Goal: Task Accomplishment & Management: Manage account settings

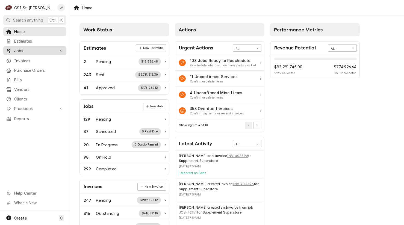
click at [11, 50] on div "Dynamic Content Wrapper" at bounding box center [8, 50] width 5 height 5
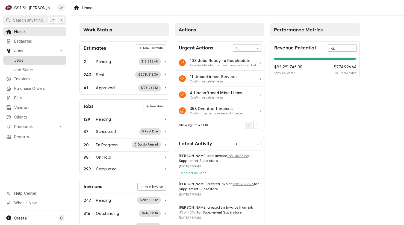
click at [16, 58] on span "Jobs" at bounding box center [38, 60] width 49 height 6
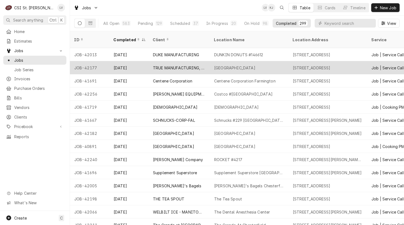
drag, startPoint x: 72, startPoint y: 60, endPoint x: 329, endPoint y: 63, distance: 256.5
click at [329, 63] on tr "JOB-42177 Aug 25 TRUE MANUFACTURING, INC. Cape Albeon Harbor 3300 Lake Bend Dri…" at bounding box center [366, 67] width 592 height 13
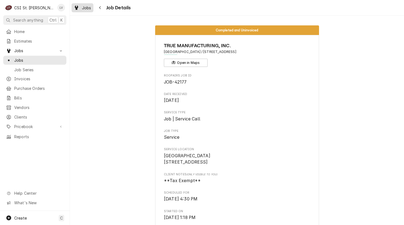
click at [85, 7] on span "Jobs" at bounding box center [86, 8] width 9 height 6
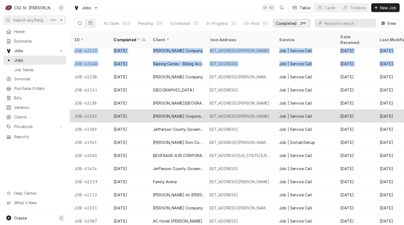
scroll to position [489, 115]
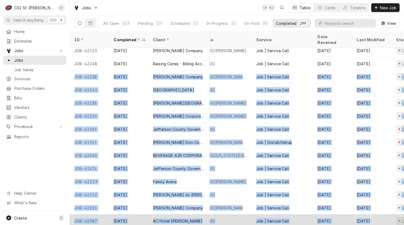
drag, startPoint x: 71, startPoint y: 68, endPoint x: 386, endPoint y: 209, distance: 345.1
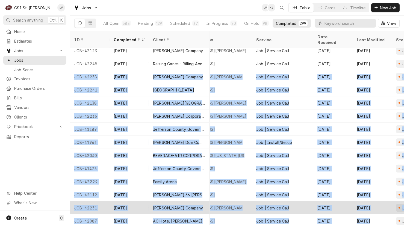
copy tbody "JOB-42238 Aug 22 Vivian Company ROCKET #4217 914 Bryan Rd, O'Fallon, MO 63366 J…"
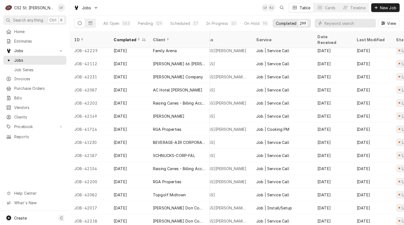
scroll to position [620, 0]
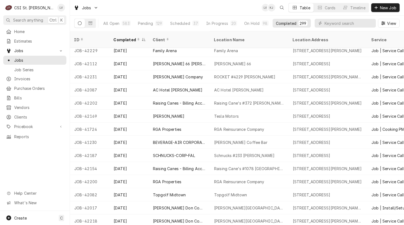
drag, startPoint x: 70, startPoint y: 95, endPoint x: 38, endPoint y: 166, distance: 77.9
click at [38, 166] on div "C CSI St. Louis LV Search anything Ctrl K Home Estimates Jobs Jobs Job Series I…" at bounding box center [202, 112] width 404 height 225
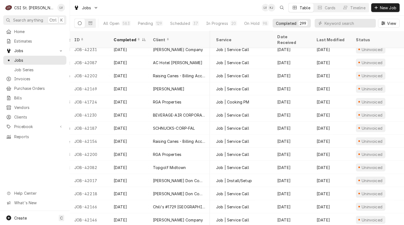
scroll to position [648, 0]
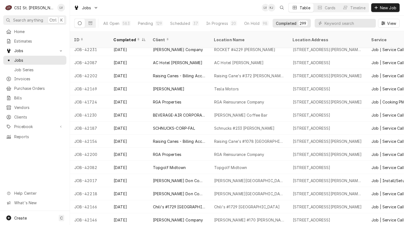
drag, startPoint x: 72, startPoint y: 67, endPoint x: 42, endPoint y: 166, distance: 103.3
click at [42, 166] on div "C CSI St. Louis LV Search anything Ctrl K Home Estimates Jobs Jobs Job Series I…" at bounding box center [202, 112] width 404 height 225
drag, startPoint x: 71, startPoint y: 66, endPoint x: 60, endPoint y: 124, distance: 59.5
click at [39, 167] on div "C CSI St. Louis LV Search anything Ctrl K Home Estimates Jobs Jobs Job Series I…" at bounding box center [202, 112] width 404 height 225
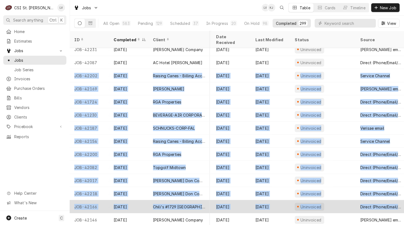
scroll to position [648, 262]
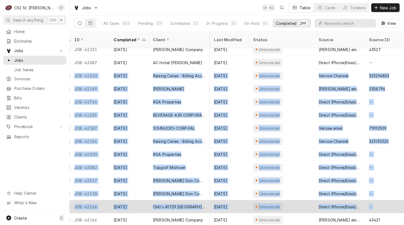
drag, startPoint x: 72, startPoint y: 68, endPoint x: 399, endPoint y: 197, distance: 352.1
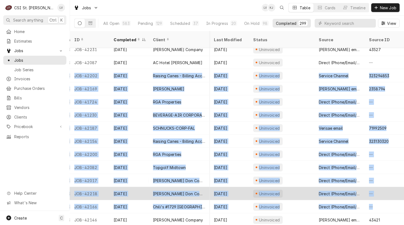
copy tbody "JOB-42202 Aug 22 Raising Canes - Billing Account Raising Cane's #372 Vandevente…"
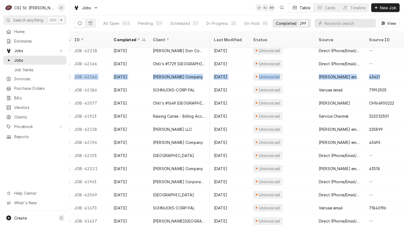
scroll to position [791, 262]
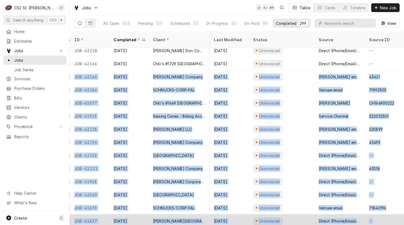
drag, startPoint x: 72, startPoint y: 68, endPoint x: 393, endPoint y: 208, distance: 350.1
copy tbody "JOB-42146 Aug 22 Vivian Company McKittrick BP #170 Herman 1385 Highway 19, Herm…"
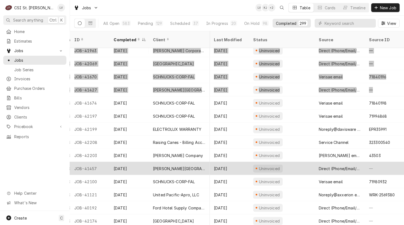
scroll to position [949, 262]
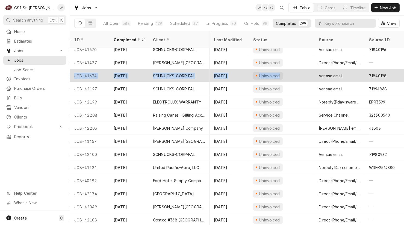
drag, startPoint x: 71, startPoint y: 69, endPoint x: 341, endPoint y: 71, distance: 270.4
click at [322, 71] on tr "JOB-41674 Aug 21 SCHNUCKS-CORP-FAL Schnucks #176 Lindenwood 1900 1st Capitol Dr…" at bounding box center [108, 75] width 592 height 13
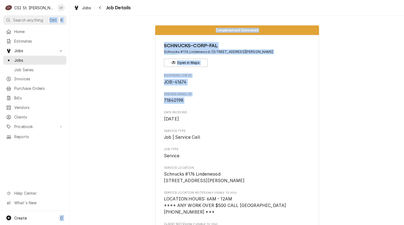
click at [390, 101] on div "C CSI St. Louis LV Search anything Ctrl K Home Estimates Jobs Jobs Job Series I…" at bounding box center [202, 112] width 404 height 225
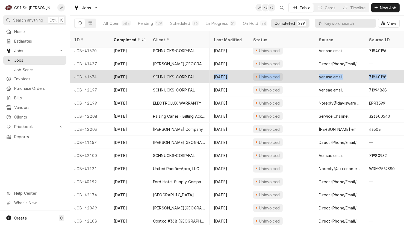
scroll to position [948, 262]
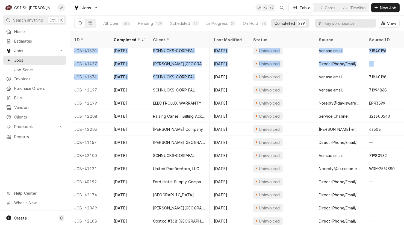
drag, startPoint x: 72, startPoint y: 69, endPoint x: 404, endPoint y: 78, distance: 331.7
click at [401, 77] on table "ID Completed Client Location Name Location Address Service Date Received Last M…" at bounding box center [237, 128] width 334 height 194
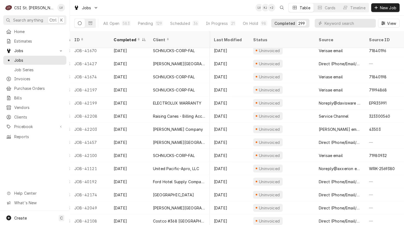
drag, startPoint x: 53, startPoint y: 159, endPoint x: 55, endPoint y: 157, distance: 3.1
click at [54, 159] on div "Home Estimates Jobs Jobs Job Series Invoices Purchase Orders Bills Vendors Clie…" at bounding box center [35, 119] width 70 height 184
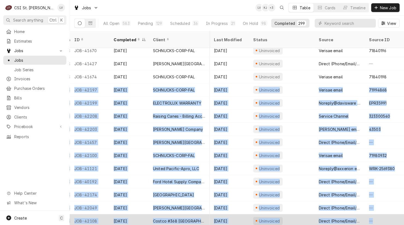
drag, startPoint x: 71, startPoint y: 81, endPoint x: 387, endPoint y: 208, distance: 339.9
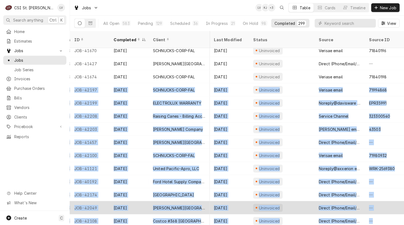
copy tbody "JOB-42197 Aug 21 SCHNUCKS-CORP-FAL Schnucks #191 Bridgeton 11253 Saint Charles …"
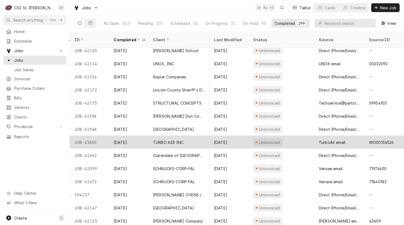
scroll to position [1117, 262]
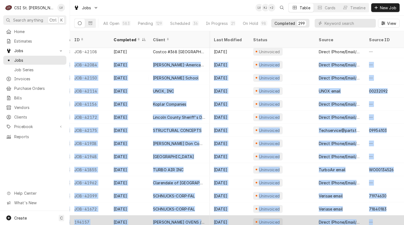
drag, startPoint x: 72, startPoint y: 57, endPoint x: 394, endPoint y: 213, distance: 357.3
copy tbody "JOB-42084 Aug 21 Webster-American Dining Creations Webster Univ Crossroads Food…"
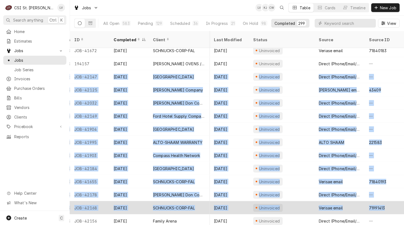
scroll to position [1276, 262]
drag, startPoint x: 71, startPoint y: 68, endPoint x: 396, endPoint y: 201, distance: 351.5
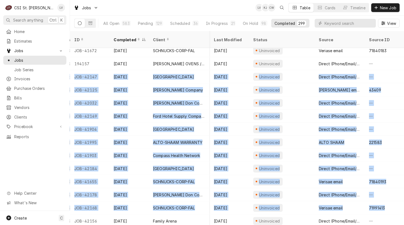
copy tbody "JOB-42147 Aug 20 Rockwood School District Center For Creative Learning 6 Interm…"
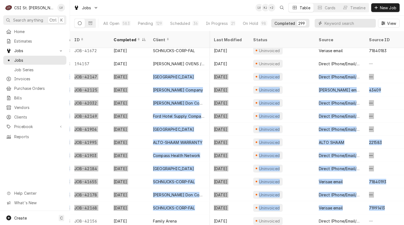
click at [333, 22] on input "Dynamic Content Wrapper" at bounding box center [348, 23] width 49 height 9
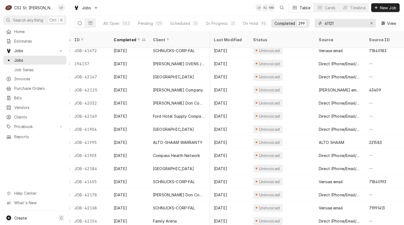
type input "41121"
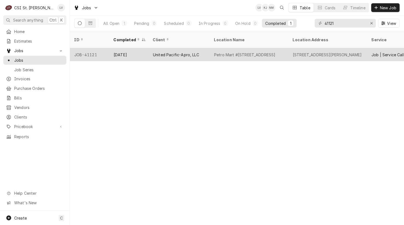
click at [181, 52] on div "United Pacific-Apro, LLC" at bounding box center [176, 55] width 46 height 6
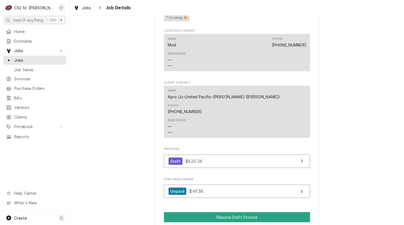
scroll to position [574, 0]
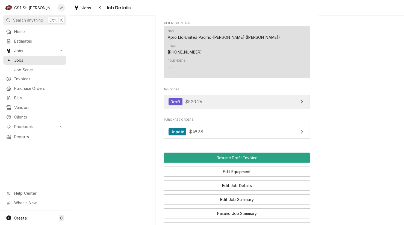
click at [206, 95] on link "Draft $520.26" at bounding box center [237, 101] width 146 height 13
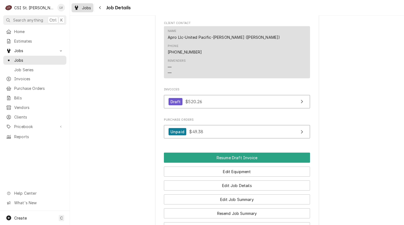
click at [86, 7] on span "Jobs" at bounding box center [86, 8] width 9 height 6
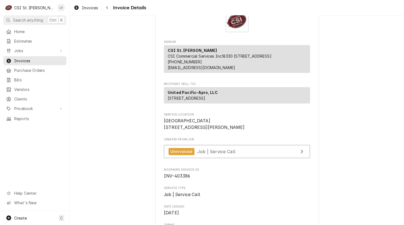
scroll to position [55, 0]
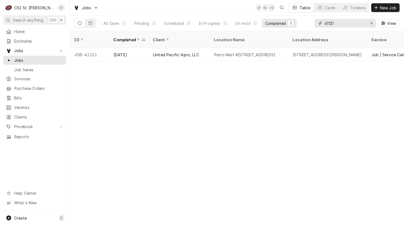
drag, startPoint x: 341, startPoint y: 22, endPoint x: 314, endPoint y: 25, distance: 27.5
click at [314, 25] on div "All Open 1 Pending 0 Scheduled 0 In Progress 0 On Hold 0 Completed 1 41121 View" at bounding box center [236, 23] width 325 height 15
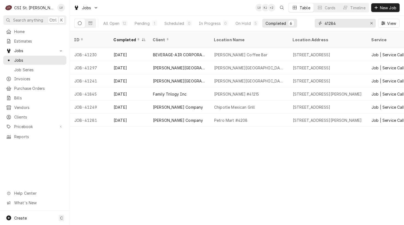
type input "41284"
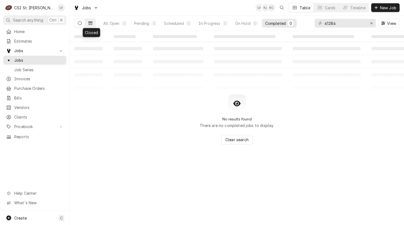
click at [91, 23] on icon "Dynamic Content Wrapper" at bounding box center [90, 23] width 4 height 4
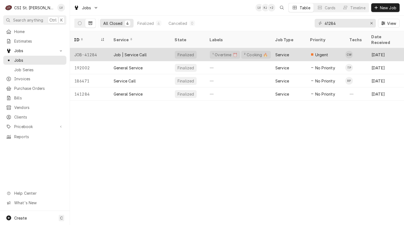
click at [85, 48] on div "JOB-41284" at bounding box center [89, 54] width 39 height 13
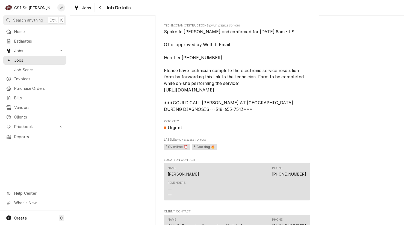
scroll to position [464, 0]
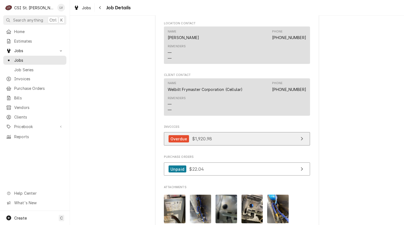
click at [220, 142] on link "Overdue $1,920.98" at bounding box center [237, 138] width 146 height 13
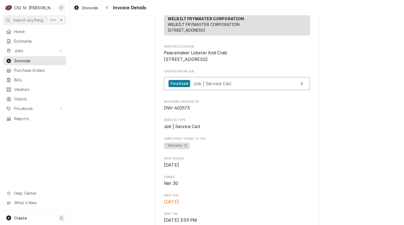
scroll to position [109, 0]
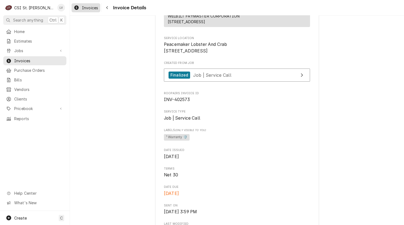
click at [82, 7] on span "Invoices" at bounding box center [90, 8] width 16 height 6
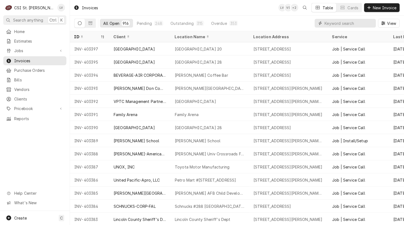
click at [345, 23] on input "Dynamic Content Wrapper" at bounding box center [348, 23] width 49 height 9
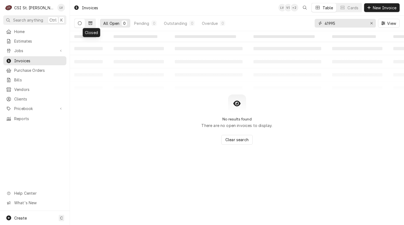
type input "41995"
click at [89, 22] on icon "Dynamic Content Wrapper" at bounding box center [90, 23] width 4 height 3
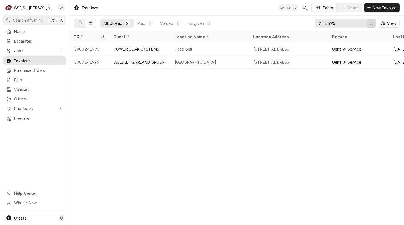
click at [370, 25] on icon "Erase input" at bounding box center [371, 23] width 3 height 4
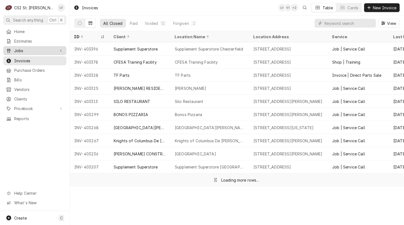
click at [11, 53] on link "Jobs" at bounding box center [34, 50] width 63 height 9
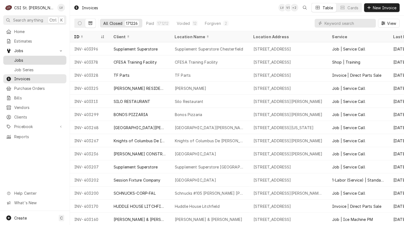
click at [10, 59] on div "Dynamic Content Wrapper" at bounding box center [8, 60] width 5 height 5
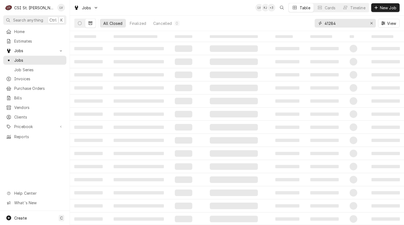
click at [343, 24] on input "41284" at bounding box center [344, 23] width 41 height 9
type input "41995"
click at [82, 22] on button "Dynamic Content Wrapper" at bounding box center [80, 23] width 10 height 9
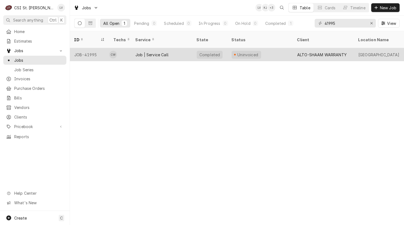
click at [84, 48] on div "JOB-41995" at bounding box center [89, 54] width 39 height 13
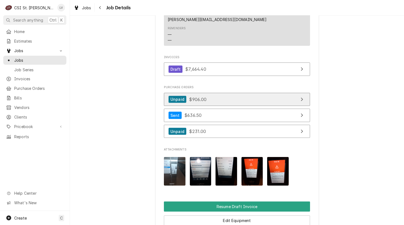
scroll to position [574, 0]
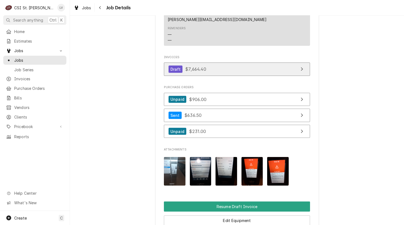
click at [209, 63] on link "Draft $7,664.40" at bounding box center [237, 69] width 146 height 13
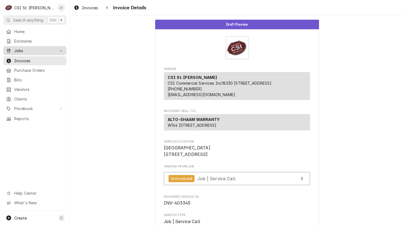
click at [12, 49] on div "Jobs" at bounding box center [30, 51] width 49 height 6
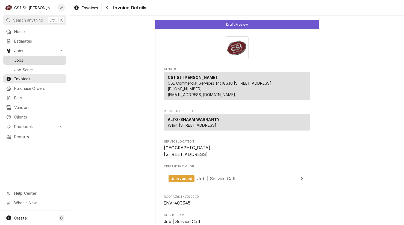
click at [19, 58] on span "Jobs" at bounding box center [38, 60] width 49 height 6
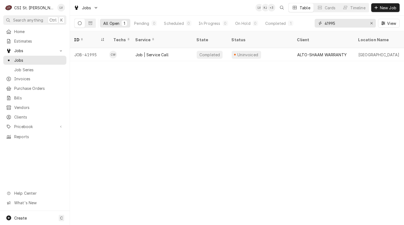
click at [370, 24] on icon "Erase input" at bounding box center [371, 23] width 3 height 4
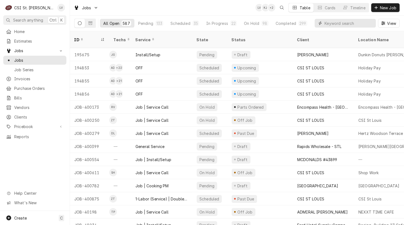
click at [326, 21] on input "Dynamic Content Wrapper" at bounding box center [348, 23] width 49 height 9
click at [327, 25] on input "Dynamic Content Wrapper" at bounding box center [348, 23] width 49 height 9
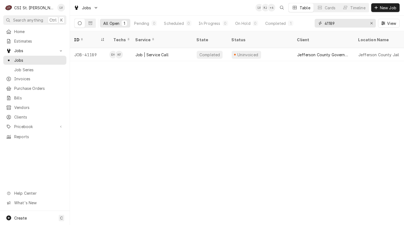
type input "41189"
click at [161, 52] on div "Job | Service Call" at bounding box center [161, 54] width 61 height 13
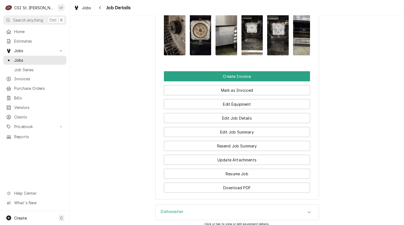
scroll to position [655, 0]
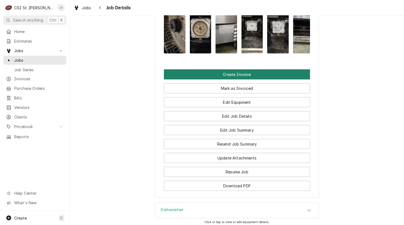
click at [232, 79] on button "Create Invoice" at bounding box center [237, 74] width 146 height 10
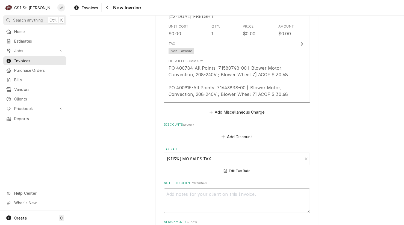
scroll to position [2622, 0]
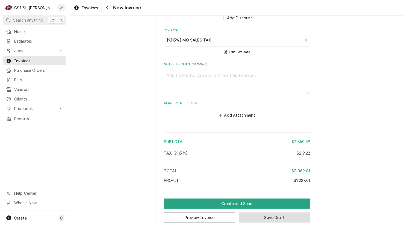
click at [286, 215] on button "Save Draft" at bounding box center [274, 217] width 71 height 10
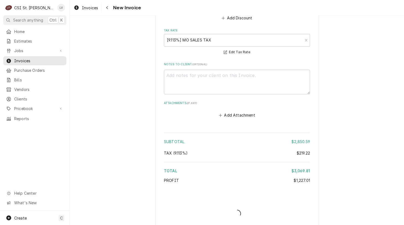
type textarea "x"
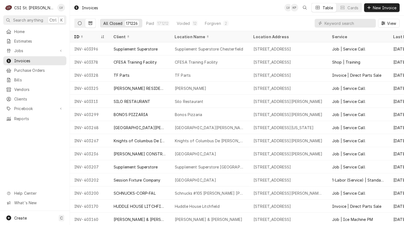
click at [80, 22] on icon "Dynamic Content Wrapper" at bounding box center [80, 23] width 4 height 4
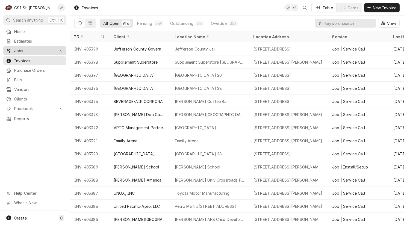
click at [16, 48] on span "Jobs" at bounding box center [34, 51] width 41 height 6
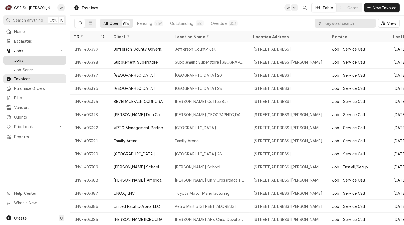
click at [15, 58] on span "Jobs" at bounding box center [38, 60] width 49 height 6
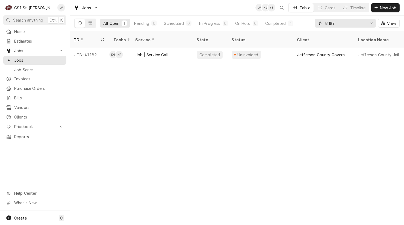
drag, startPoint x: 339, startPoint y: 24, endPoint x: 307, endPoint y: 28, distance: 32.0
click at [307, 28] on div "All Open 1 Pending 0 Scheduled 0 In Progress 0 On Hold 0 Completed 1 41189 View" at bounding box center [236, 23] width 325 height 15
type input "41230"
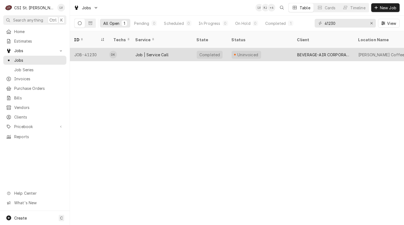
click at [138, 52] on div "Job | Service Call" at bounding box center [161, 54] width 61 height 13
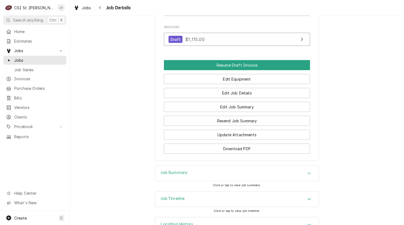
scroll to position [466, 0]
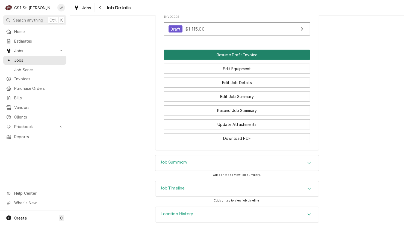
click at [240, 50] on button "Resume Draft Invoice" at bounding box center [237, 55] width 146 height 10
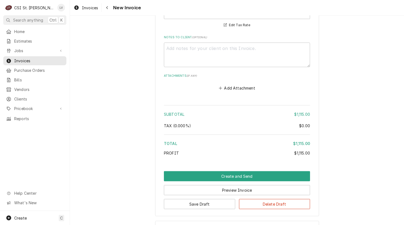
scroll to position [1215, 0]
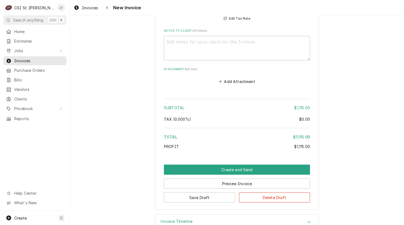
click at [173, 219] on h3 "Invoice Timeline" at bounding box center [177, 221] width 32 height 5
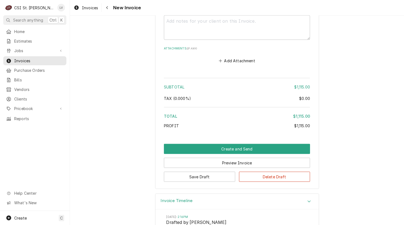
scroll to position [1238, 0]
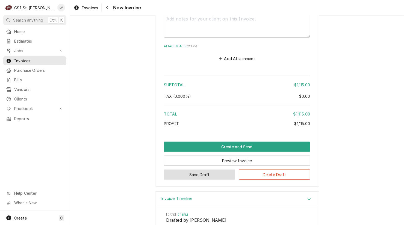
click at [205, 170] on button "Save Draft" at bounding box center [199, 175] width 71 height 10
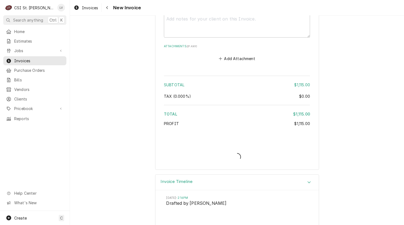
type textarea "x"
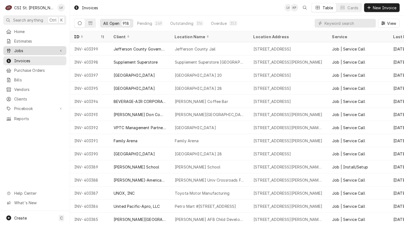
click at [30, 50] on span "Jobs" at bounding box center [34, 51] width 41 height 6
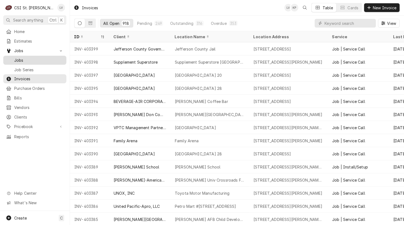
click at [27, 60] on span "Jobs" at bounding box center [38, 60] width 49 height 6
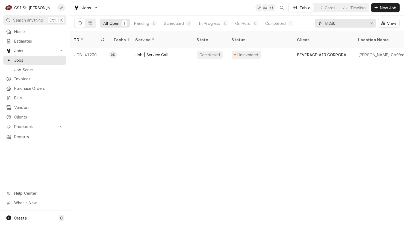
click at [342, 23] on input "41230" at bounding box center [344, 23] width 41 height 9
type input "4"
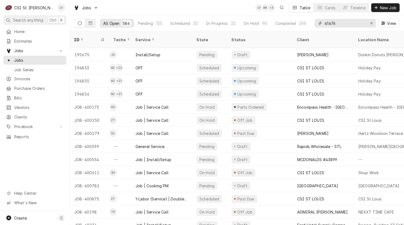
type input "41476"
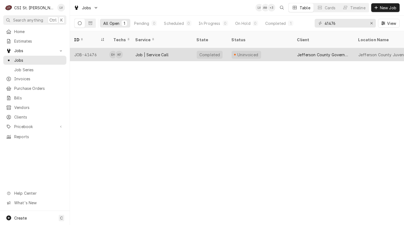
click at [148, 52] on div "Job | Service Call" at bounding box center [151, 55] width 33 height 6
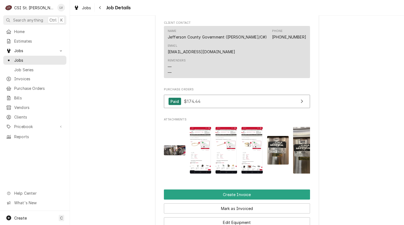
scroll to position [574, 0]
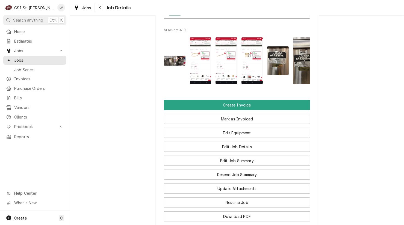
click at [226, 120] on div "Mark as Invoiced" at bounding box center [237, 117] width 146 height 14
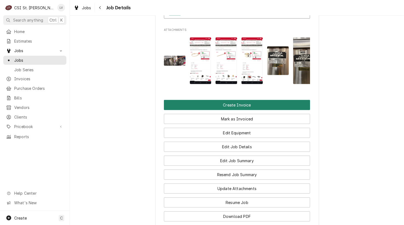
click at [231, 110] on button "Create Invoice" at bounding box center [237, 105] width 146 height 10
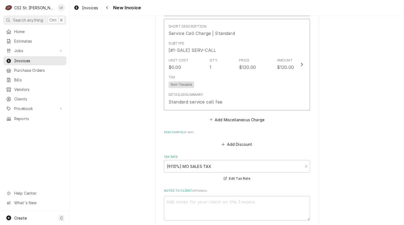
scroll to position [2158, 0]
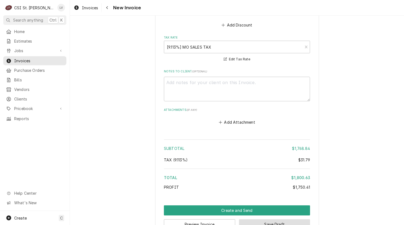
click at [265, 219] on button "Save Draft" at bounding box center [274, 224] width 71 height 10
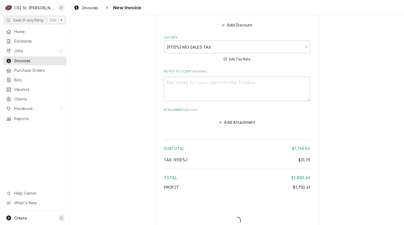
scroll to position [2187, 0]
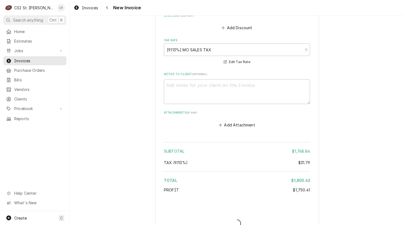
type textarea "x"
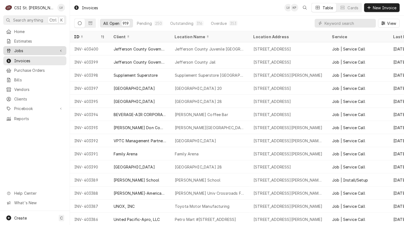
click at [15, 51] on span "Jobs" at bounding box center [34, 51] width 41 height 6
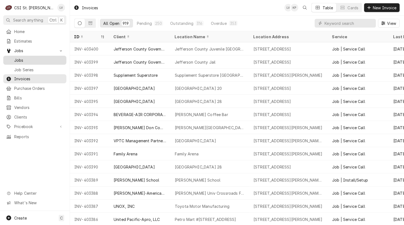
click at [14, 57] on span "Jobs" at bounding box center [38, 60] width 49 height 6
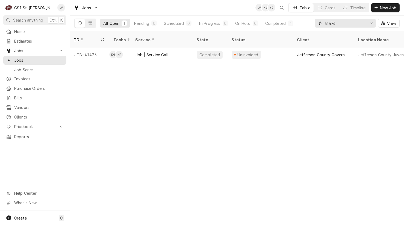
drag, startPoint x: 338, startPoint y: 24, endPoint x: 317, endPoint y: 26, distance: 21.5
click at [317, 26] on div "41476" at bounding box center [345, 23] width 61 height 9
type input "41724"
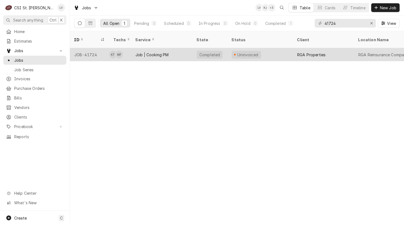
click at [134, 49] on div "Job | Cooking PM" at bounding box center [161, 54] width 61 height 13
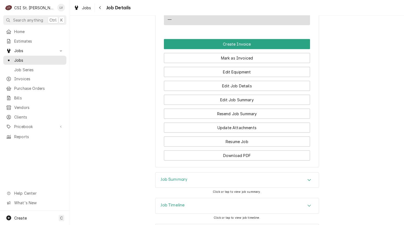
scroll to position [519, 0]
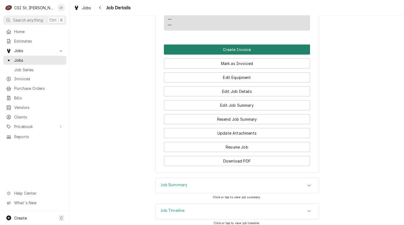
click at [240, 53] on button "Create Invoice" at bounding box center [237, 50] width 146 height 10
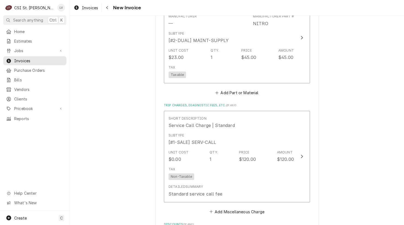
scroll to position [1939, 0]
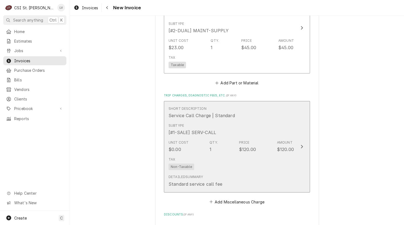
click at [208, 155] on div "Tax Non-Taxable" at bounding box center [231, 163] width 125 height 17
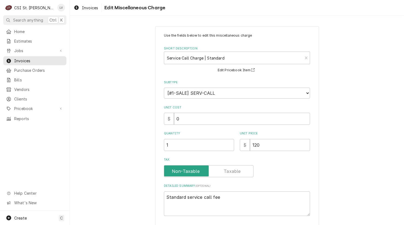
scroll to position [37, 0]
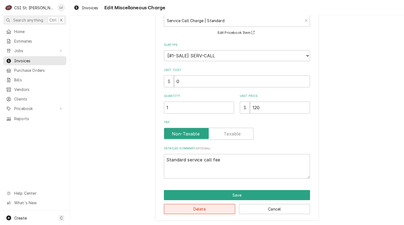
click at [201, 207] on button "Delete" at bounding box center [199, 209] width 71 height 10
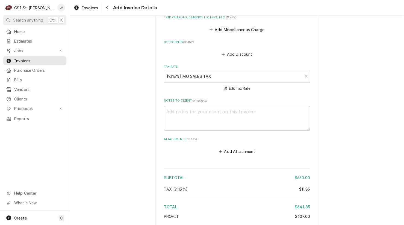
scroll to position [1881, 0]
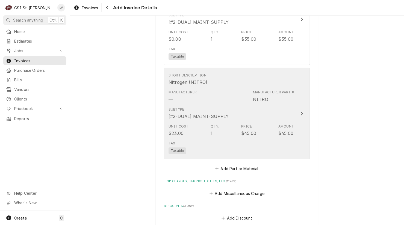
click at [215, 124] on div "Qty." at bounding box center [215, 126] width 8 height 5
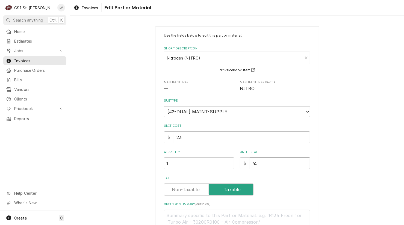
drag, startPoint x: 267, startPoint y: 163, endPoint x: 240, endPoint y: 170, distance: 28.6
click at [240, 170] on div "Use the fields below to edit this part or material: Short Description Nitrogen …" at bounding box center [237, 133] width 146 height 201
type textarea "x"
type input "0"
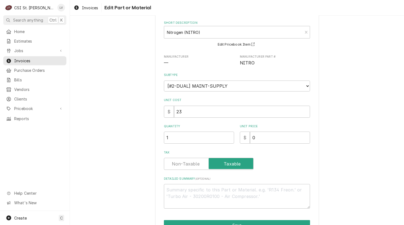
scroll to position [55, 0]
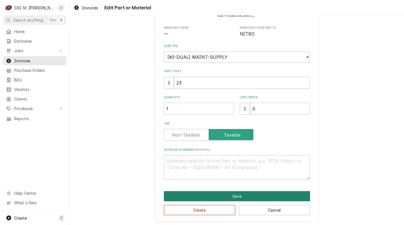
click at [172, 198] on button "Save" at bounding box center [237, 196] width 146 height 10
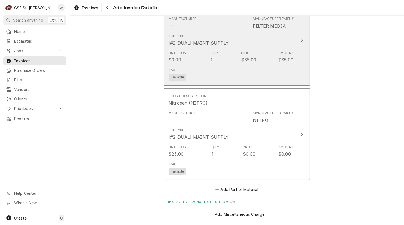
click at [266, 69] on div "Tax Taxable" at bounding box center [231, 73] width 125 height 17
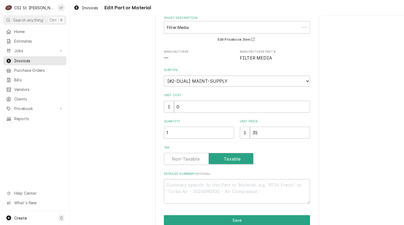
scroll to position [56, 0]
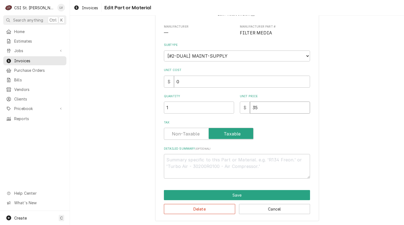
drag, startPoint x: 264, startPoint y: 108, endPoint x: 245, endPoint y: 109, distance: 18.9
click at [246, 112] on div "$ 35" at bounding box center [275, 108] width 70 height 12
type textarea "x"
type input "0"
click at [172, 210] on button "Delete" at bounding box center [199, 209] width 71 height 10
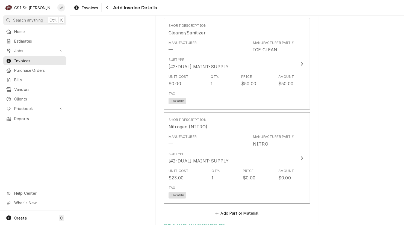
scroll to position [1659, 0]
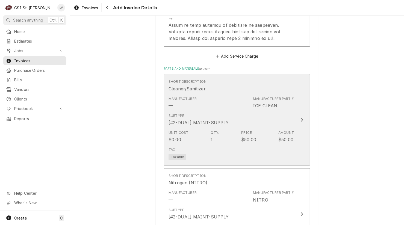
click at [211, 136] on div "1" at bounding box center [212, 139] width 2 height 7
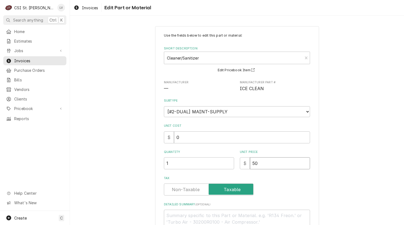
drag, startPoint x: 260, startPoint y: 167, endPoint x: 237, endPoint y: 170, distance: 23.7
click at [237, 170] on div "Use the fields below to edit this part or material: Short Description Cleaner/S…" at bounding box center [237, 133] width 146 height 201
type textarea "x"
type input "0"
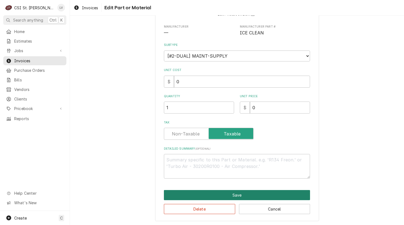
click at [191, 196] on button "Save" at bounding box center [237, 195] width 146 height 10
type textarea "x"
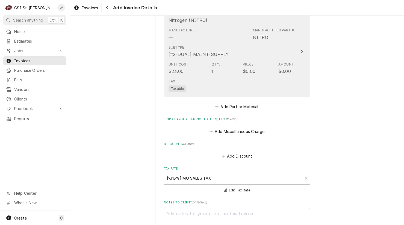
scroll to position [1822, 0]
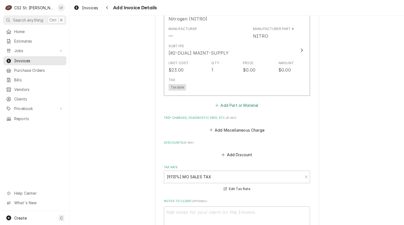
click at [230, 102] on button "Add Part or Material" at bounding box center [236, 106] width 45 height 8
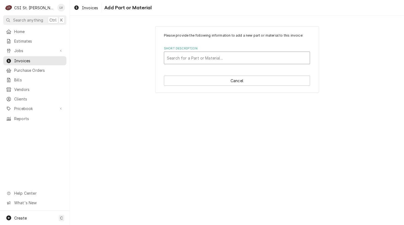
click at [210, 58] on div "Short Description" at bounding box center [237, 58] width 140 height 10
type input "filter media"
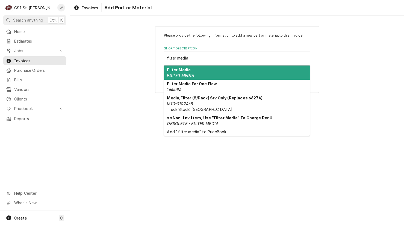
click at [199, 68] on div "Filter Media FILTER MEDIA" at bounding box center [237, 73] width 146 height 14
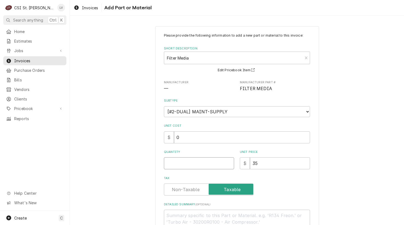
click at [167, 165] on input "Quantity" at bounding box center [199, 163] width 70 height 12
type textarea "x"
type input "1"
type textarea "x"
type input "0"
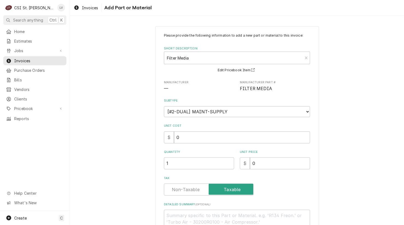
scroll to position [42, 0]
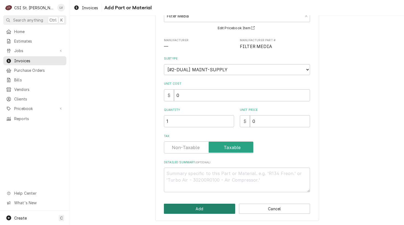
click at [206, 208] on button "Add" at bounding box center [199, 209] width 71 height 10
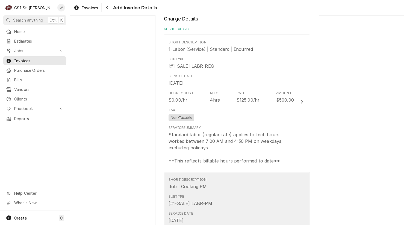
scroll to position [546, 0]
click at [236, 196] on div "Subtype [#1-SALE] LABR-PM" at bounding box center [231, 201] width 125 height 17
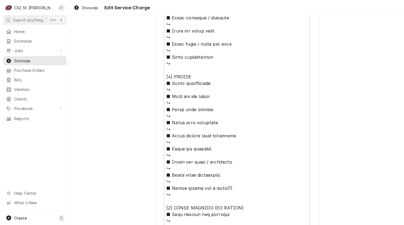
scroll to position [974, 0]
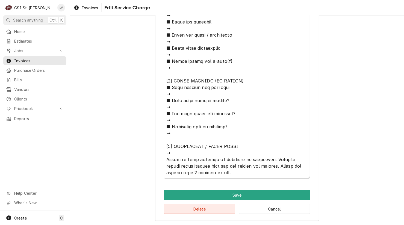
click at [197, 211] on button "Delete" at bounding box center [199, 209] width 71 height 10
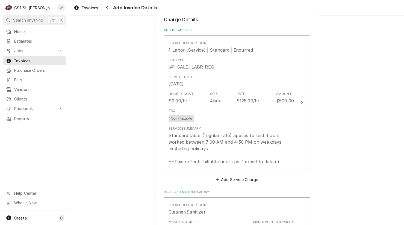
scroll to position [539, 0]
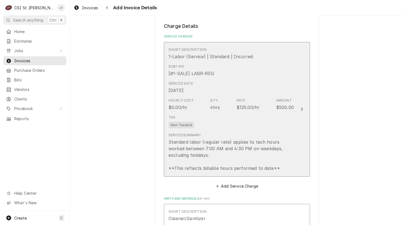
click at [237, 148] on div "Standard labor (regular rate) applies to tech hours worked between 7:00 AM and …" at bounding box center [231, 155] width 125 height 33
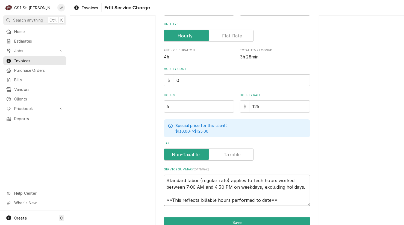
scroll to position [7, 0]
drag, startPoint x: 164, startPoint y: 179, endPoint x: 285, endPoint y: 210, distance: 125.3
click at [285, 210] on div "Use the fields below to edit this service charge Short Description 1-Labor (Ser…" at bounding box center [237, 83] width 164 height 332
type textarea "x"
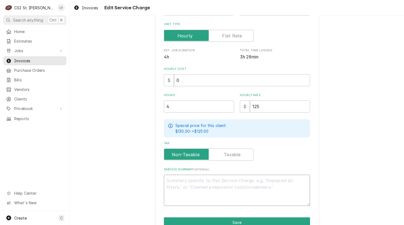
scroll to position [0, 0]
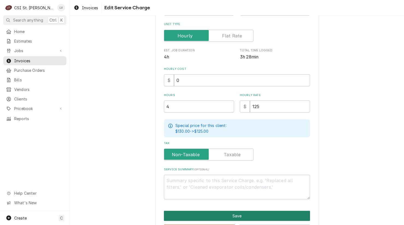
click at [285, 211] on button "Save" at bounding box center [237, 216] width 146 height 10
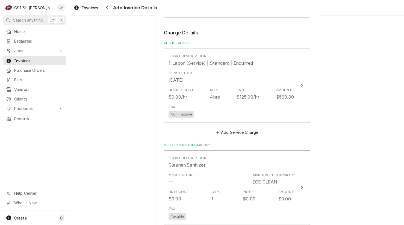
scroll to position [533, 0]
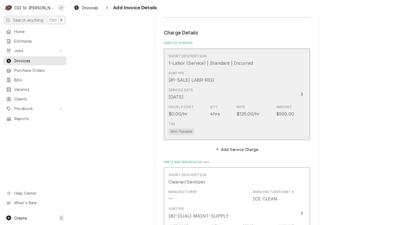
click at [223, 103] on div "Hourly Cost $0.00/hr Qty. 4hrs Rate $125.00/hr Amount $500.00" at bounding box center [231, 110] width 125 height 17
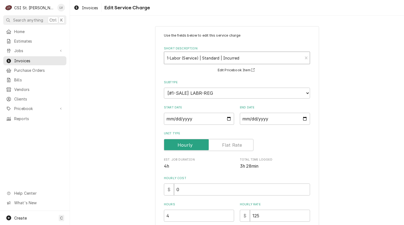
click at [183, 59] on div "Short Description" at bounding box center [233, 58] width 133 height 10
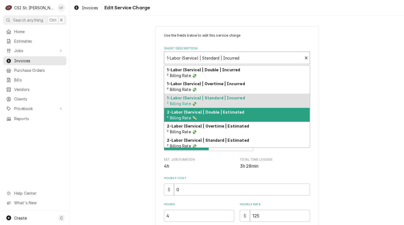
scroll to position [55, 0]
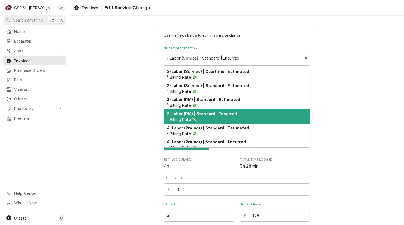
click at [182, 117] on span "² Billing Rate 💸" at bounding box center [182, 119] width 30 height 5
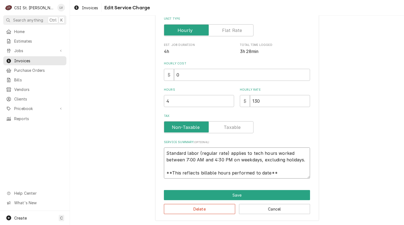
scroll to position [7, 0]
drag, startPoint x: 164, startPoint y: 154, endPoint x: 294, endPoint y: 175, distance: 131.9
click at [294, 175] on textarea "Standard labor (regular rate) applies to tech hours worked between 7:00 AM and …" at bounding box center [237, 162] width 146 height 31
type textarea "x"
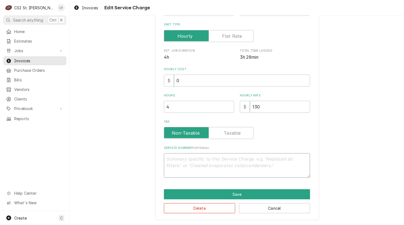
scroll to position [108, 0]
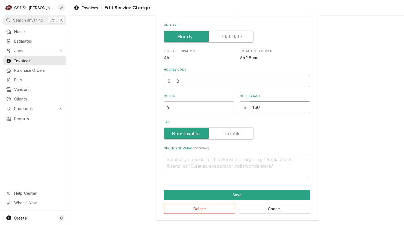
drag, startPoint x: 262, startPoint y: 110, endPoint x: 258, endPoint y: 109, distance: 3.9
click at [262, 109] on input "130" at bounding box center [280, 107] width 60 height 12
drag, startPoint x: 258, startPoint y: 109, endPoint x: 246, endPoint y: 111, distance: 12.4
click at [246, 111] on div "$ 130" at bounding box center [275, 107] width 70 height 12
type textarea "x"
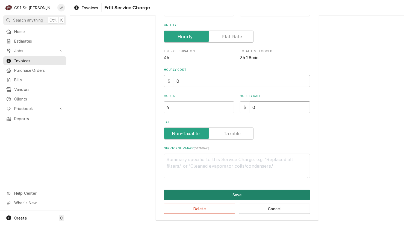
type input "0"
click at [232, 192] on button "Save" at bounding box center [237, 195] width 146 height 10
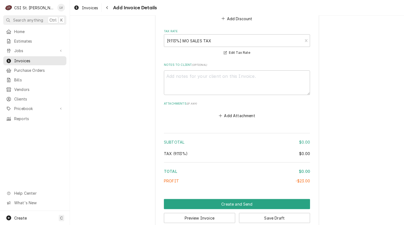
scroll to position [1021, 0]
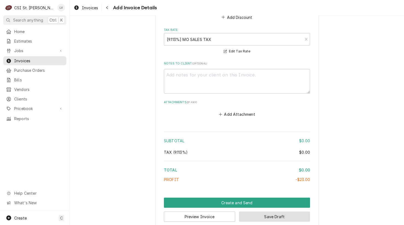
click at [269, 212] on button "Save Draft" at bounding box center [274, 217] width 71 height 10
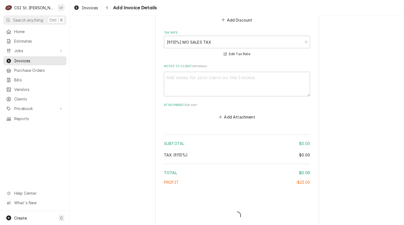
type textarea "x"
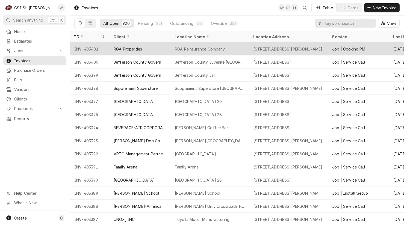
click at [129, 51] on div "RGA Properties" at bounding box center [139, 48] width 61 height 13
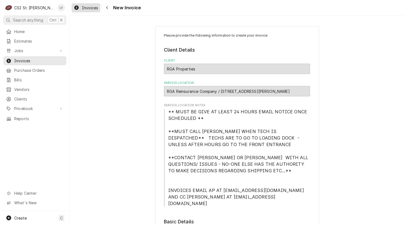
click at [82, 9] on span "Invoices" at bounding box center [90, 8] width 16 height 6
click at [82, 10] on span "Invoices" at bounding box center [90, 8] width 16 height 6
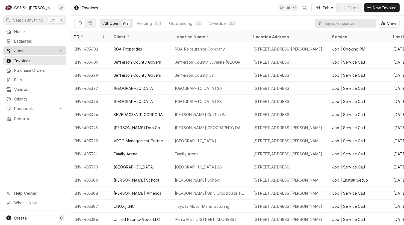
click at [22, 48] on span "Jobs" at bounding box center [34, 51] width 41 height 6
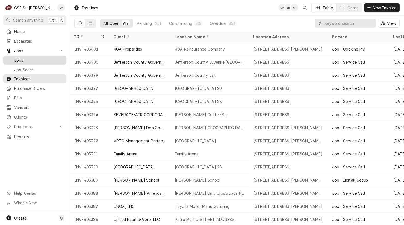
click at [25, 57] on span "Jobs" at bounding box center [38, 60] width 49 height 6
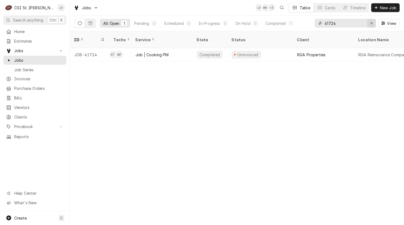
click at [370, 24] on icon "Erase input" at bounding box center [371, 23] width 3 height 4
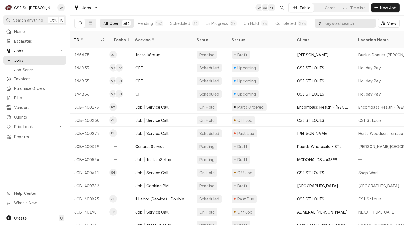
click at [333, 23] on input "Dynamic Content Wrapper" at bounding box center [348, 23] width 49 height 9
type input "41913"
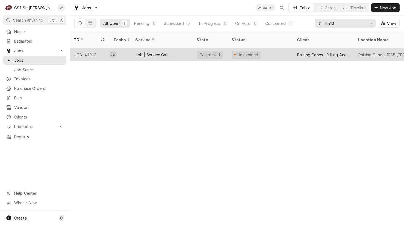
click at [168, 52] on div "Job | Service Call" at bounding box center [151, 55] width 33 height 6
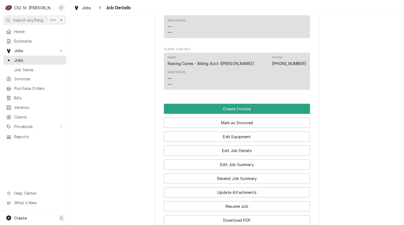
scroll to position [710, 0]
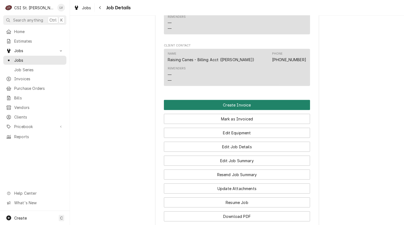
click at [244, 110] on button "Create Invoice" at bounding box center [237, 105] width 146 height 10
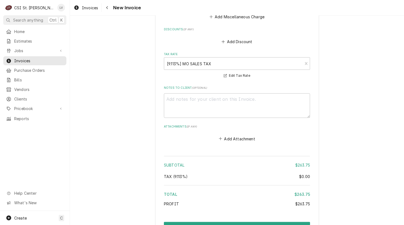
scroll to position [1365, 0]
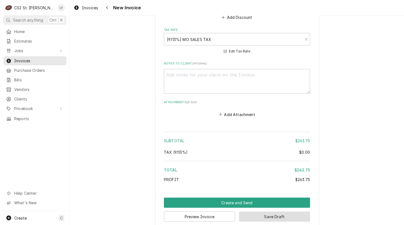
click at [300, 212] on button "Save Draft" at bounding box center [274, 217] width 71 height 10
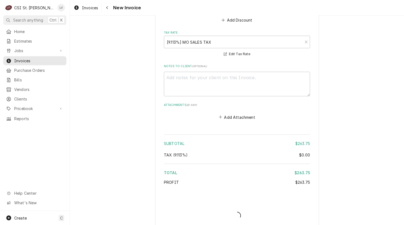
type textarea "x"
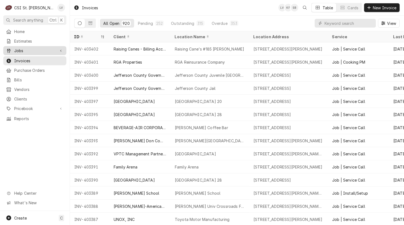
click at [17, 51] on span "Jobs" at bounding box center [34, 51] width 41 height 6
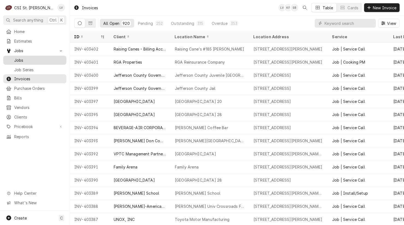
click at [18, 58] on span "Jobs" at bounding box center [38, 60] width 49 height 6
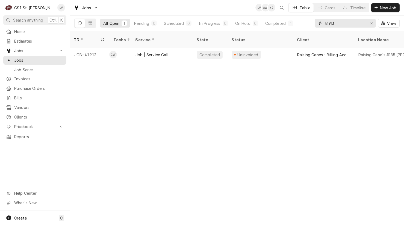
click at [339, 23] on input "41913" at bounding box center [344, 23] width 41 height 9
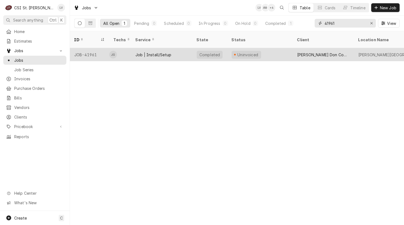
type input "41961"
click at [298, 52] on div "[PERSON_NAME] Don Company" at bounding box center [323, 55] width 52 height 6
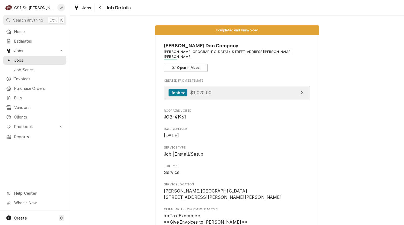
click at [238, 90] on link "Jobbed $1,020.00" at bounding box center [237, 92] width 146 height 13
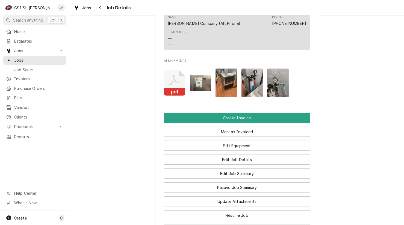
scroll to position [492, 0]
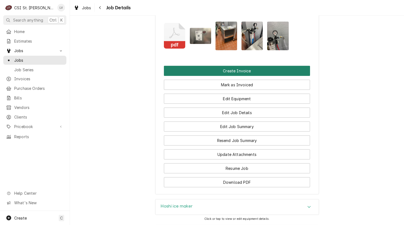
click at [195, 72] on button "Create Invoice" at bounding box center [237, 71] width 146 height 10
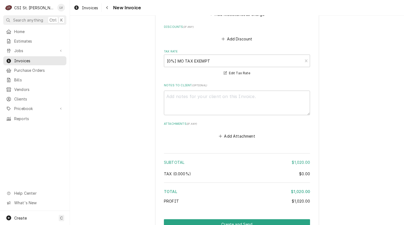
scroll to position [1023, 0]
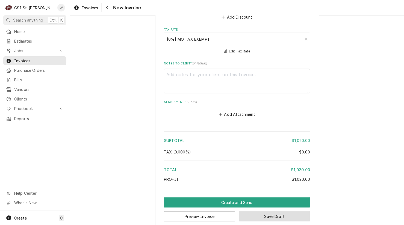
click at [260, 211] on button "Save Draft" at bounding box center [274, 216] width 71 height 10
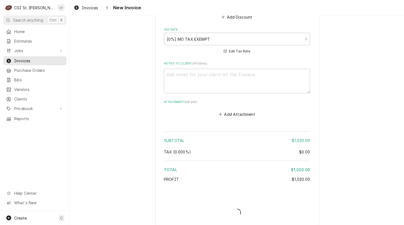
scroll to position [1020, 0]
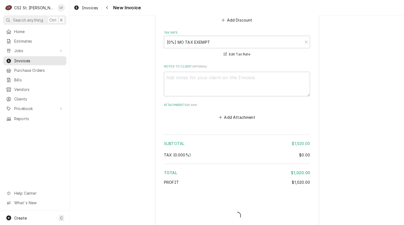
type textarea "x"
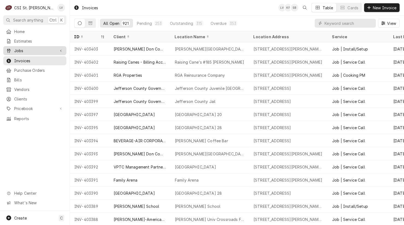
click at [20, 50] on span "Jobs" at bounding box center [34, 51] width 41 height 6
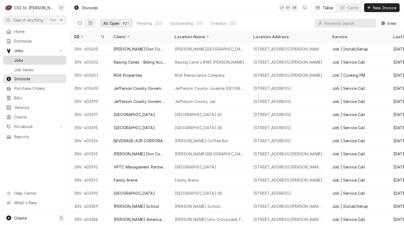
click at [21, 58] on span "Jobs" at bounding box center [38, 60] width 49 height 6
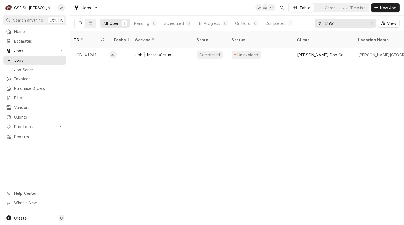
click at [340, 23] on input "41961" at bounding box center [344, 23] width 41 height 9
type input "4"
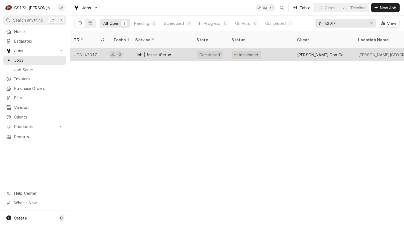
type input "42017"
click at [153, 52] on div "Job | Install/Setup" at bounding box center [161, 54] width 61 height 13
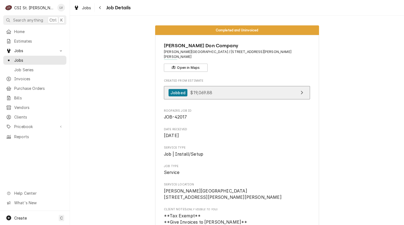
click at [209, 90] on link "Jobbed $19,069.88" at bounding box center [237, 92] width 146 height 13
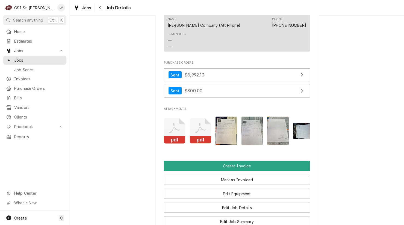
scroll to position [519, 0]
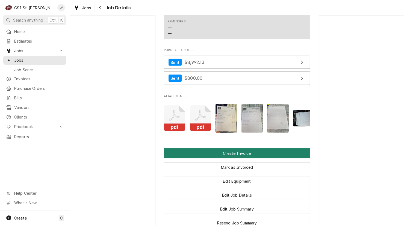
click at [195, 150] on button "Create Invoice" at bounding box center [237, 153] width 146 height 10
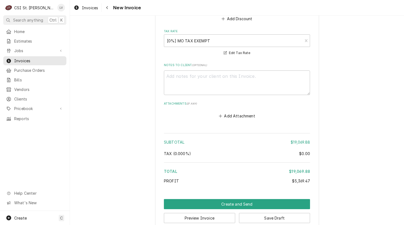
scroll to position [1660, 0]
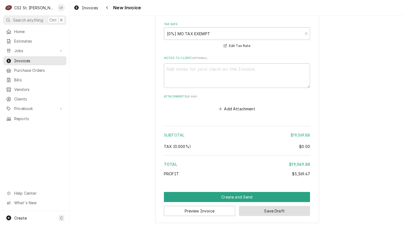
click at [258, 209] on button "Save Draft" at bounding box center [274, 211] width 71 height 10
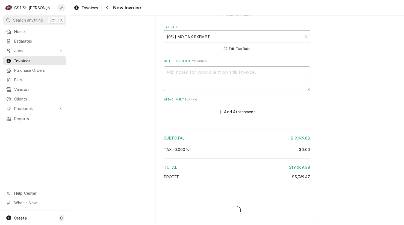
type textarea "x"
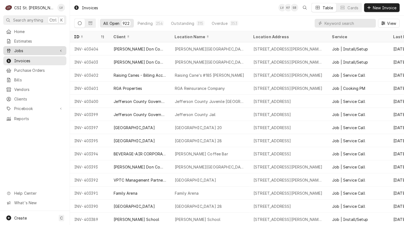
click at [16, 51] on span "Jobs" at bounding box center [34, 51] width 41 height 6
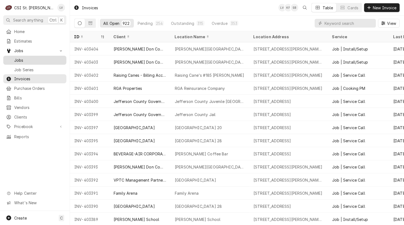
click at [19, 58] on span "Jobs" at bounding box center [38, 60] width 49 height 6
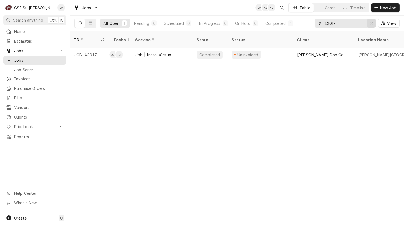
click at [369, 23] on div "Erase input" at bounding box center [371, 22] width 5 height 5
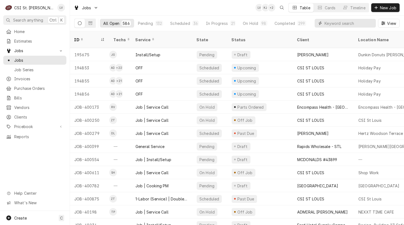
click at [344, 22] on input "Dynamic Content Wrapper" at bounding box center [348, 23] width 49 height 9
type input "42040"
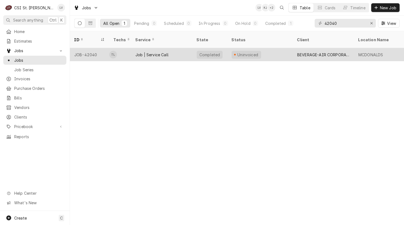
click at [158, 52] on div "Job | Service Call" at bounding box center [161, 54] width 61 height 13
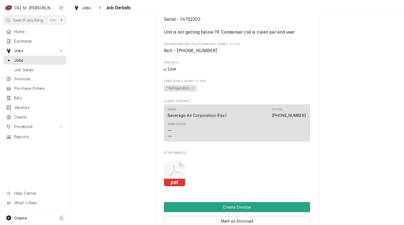
scroll to position [464, 0]
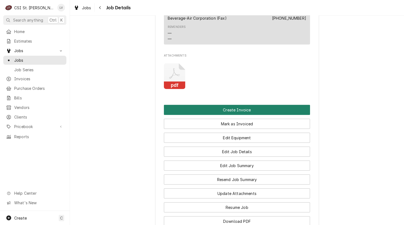
click at [235, 110] on button "Create Invoice" at bounding box center [237, 110] width 146 height 10
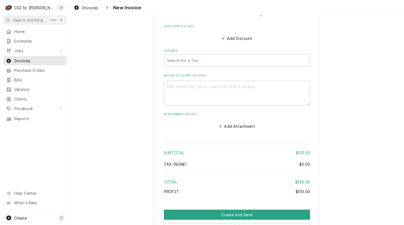
scroll to position [1319, 0]
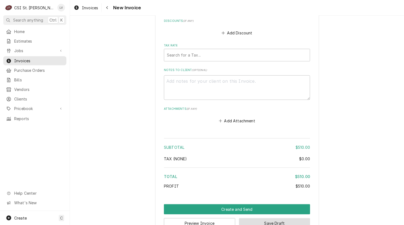
click at [262, 218] on button "Save Draft" at bounding box center [274, 223] width 71 height 10
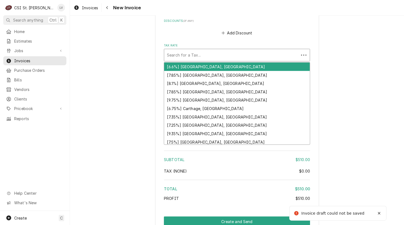
click at [214, 50] on div "Tax Rate" at bounding box center [231, 55] width 129 height 10
type textarea "x"
type input "e"
type textarea "x"
type input "ex"
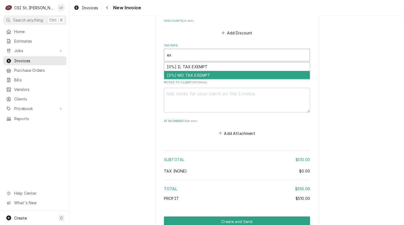
click at [211, 71] on div "[0%] MO TAX EXEMPT" at bounding box center [237, 75] width 146 height 8
click at [211, 59] on div "Tax Rate 2 results available for search term ex. Use Up and Down to choose opti…" at bounding box center [237, 58] width 146 height 30
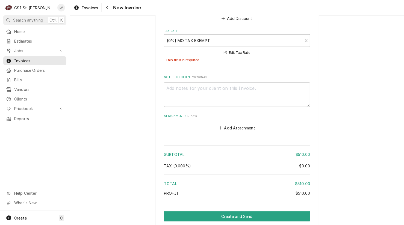
scroll to position [1341, 0]
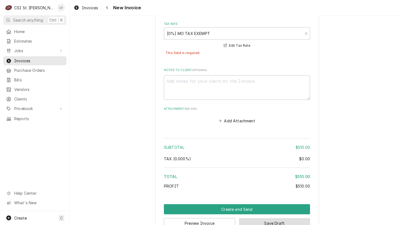
click at [279, 218] on button "Save Draft" at bounding box center [274, 223] width 71 height 10
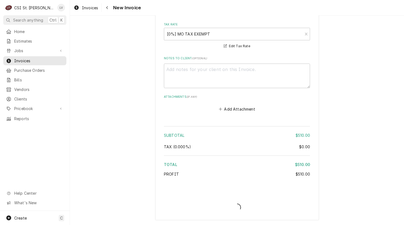
scroll to position [1325, 0]
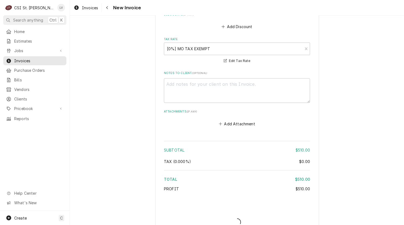
type textarea "x"
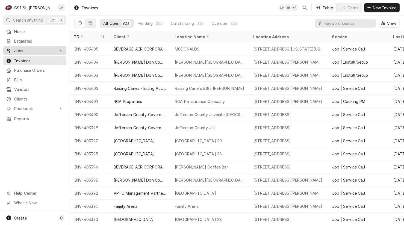
click at [22, 51] on span "Jobs" at bounding box center [34, 51] width 41 height 6
click at [22, 50] on span "Jobs" at bounding box center [34, 51] width 41 height 6
click at [23, 48] on span "Jobs" at bounding box center [34, 51] width 41 height 6
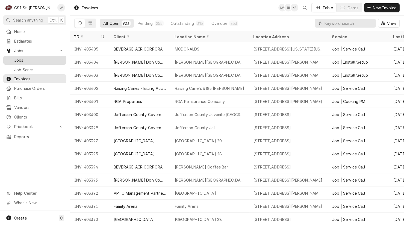
click at [23, 57] on span "Jobs" at bounding box center [38, 60] width 49 height 6
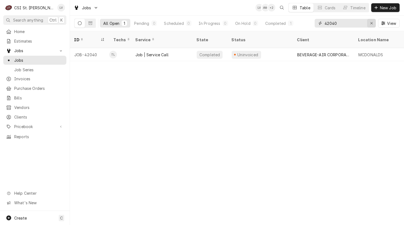
click at [373, 22] on icon "Erase input" at bounding box center [371, 23] width 3 height 4
